Goal: Task Accomplishment & Management: Manage account settings

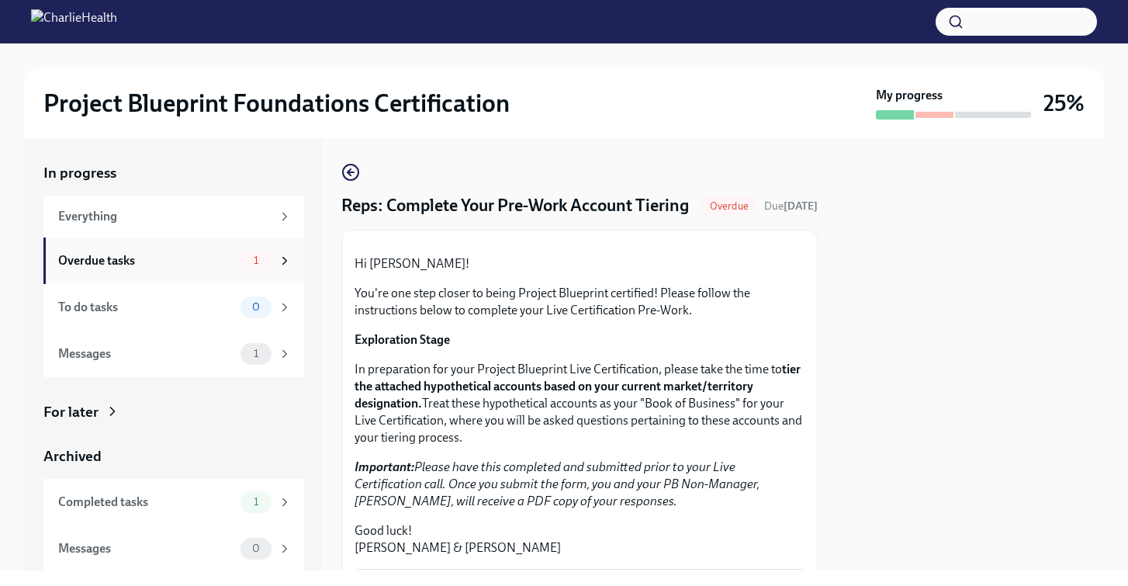
click at [189, 266] on div "Overdue tasks" at bounding box center [146, 260] width 176 height 17
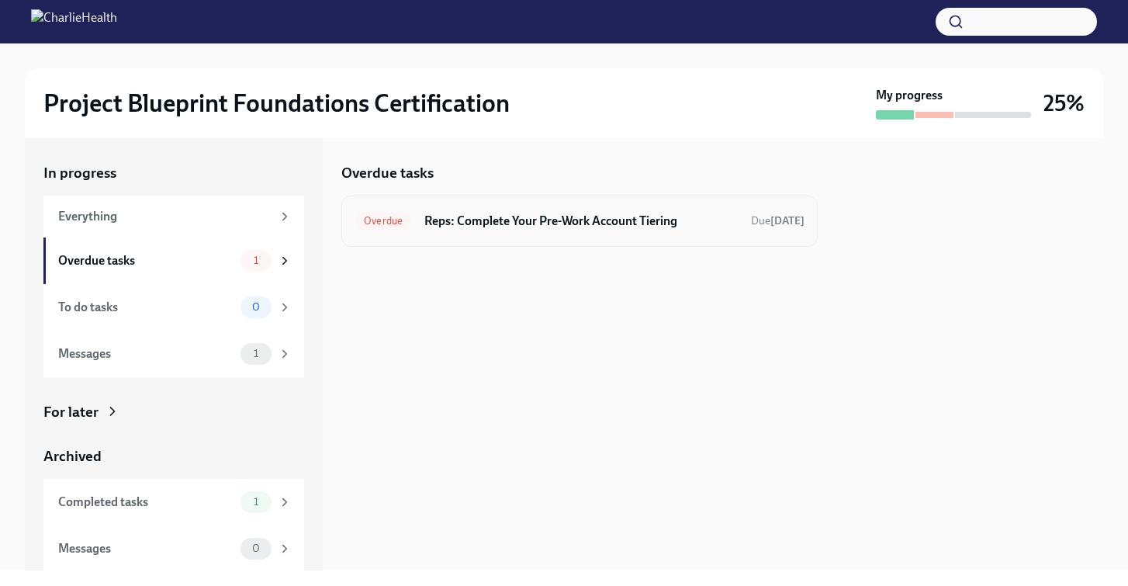
click at [587, 217] on h6 "Reps: Complete Your Pre-Work Account Tiering" at bounding box center [581, 221] width 314 height 17
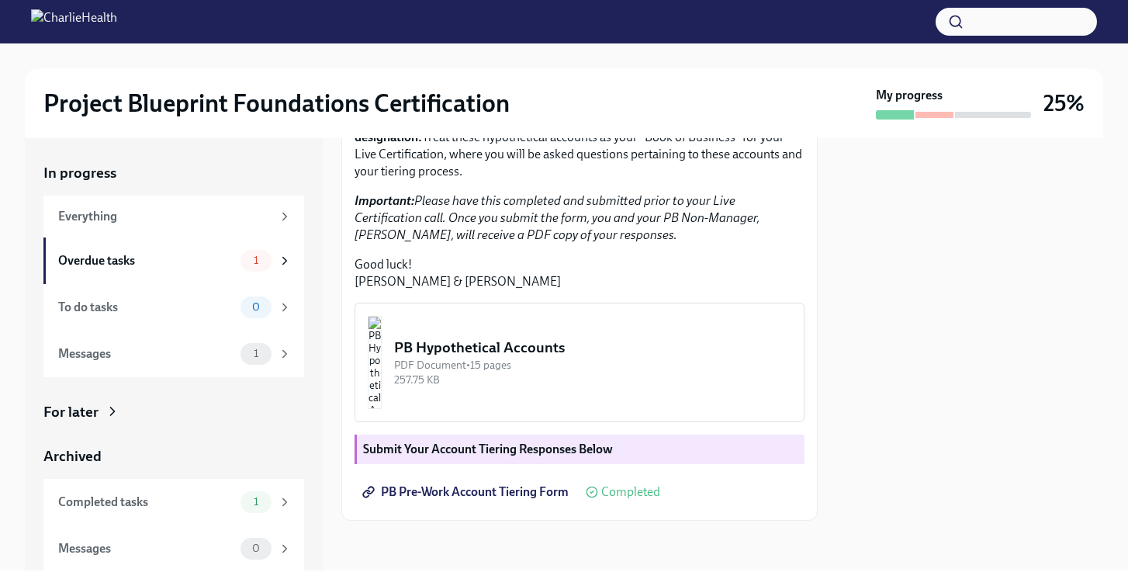
scroll to position [288, 0]
click at [194, 351] on div "Messages" at bounding box center [146, 353] width 176 height 17
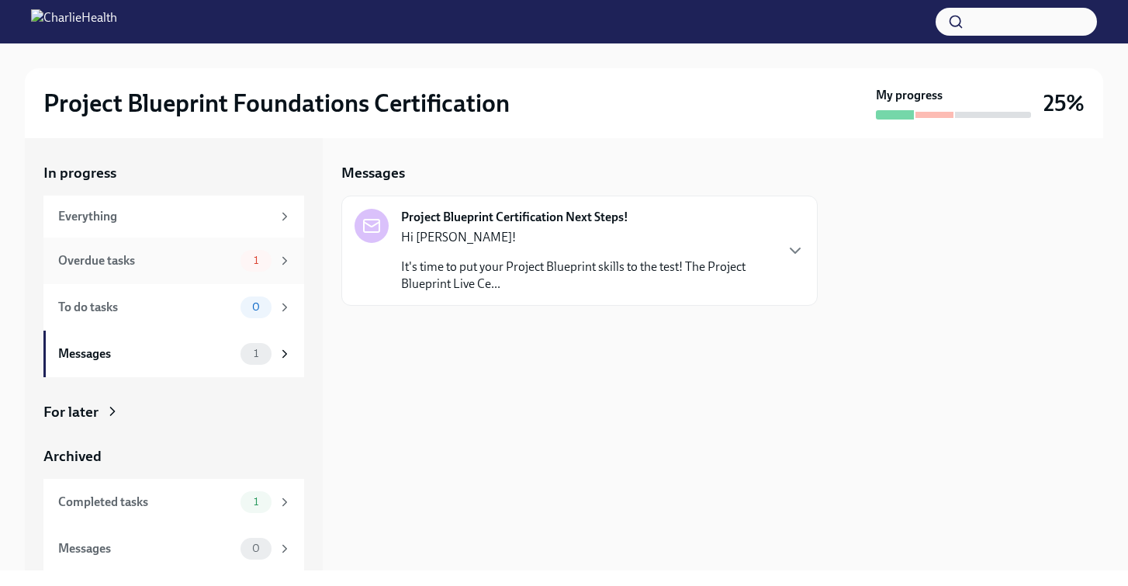
click at [180, 265] on div "Overdue tasks" at bounding box center [146, 260] width 176 height 17
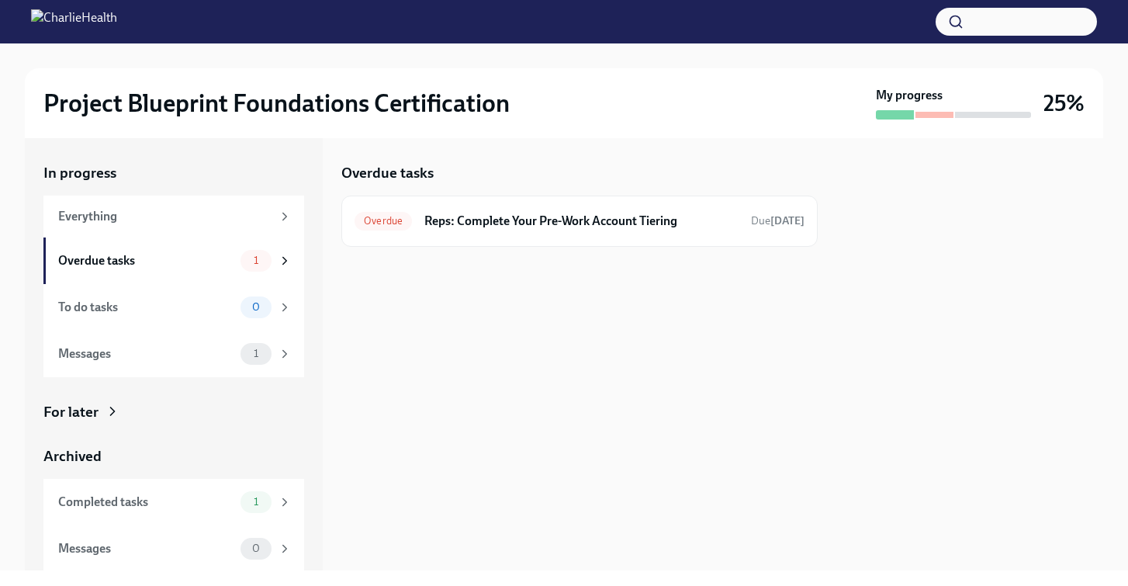
click at [557, 391] on div "Overdue tasks Overdue Reps: Complete Your Pre-Work Account Tiering Due [DATE]" at bounding box center [579, 354] width 476 height 432
